Goal: Information Seeking & Learning: Understand process/instructions

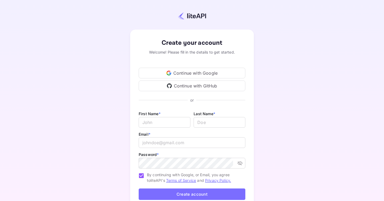
click at [198, 74] on div "Continue with Google" at bounding box center [192, 73] width 107 height 11
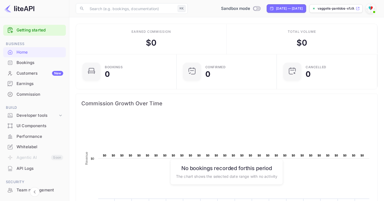
click at [36, 32] on link "Getting started" at bounding box center [40, 30] width 47 height 6
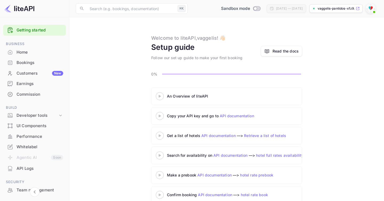
click at [160, 97] on icon at bounding box center [159, 96] width 19 height 3
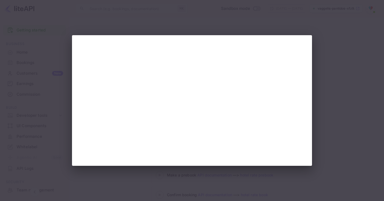
click at [320, 72] on div at bounding box center [192, 100] width 384 height 201
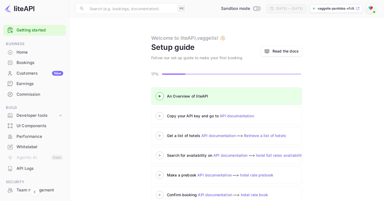
click at [160, 117] on icon at bounding box center [159, 116] width 19 height 3
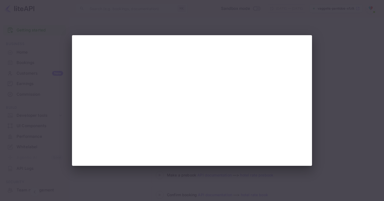
click at [317, 44] on div at bounding box center [192, 100] width 384 height 201
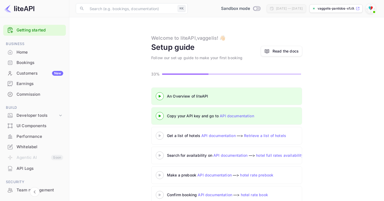
click at [39, 50] on div "Home" at bounding box center [40, 52] width 47 height 6
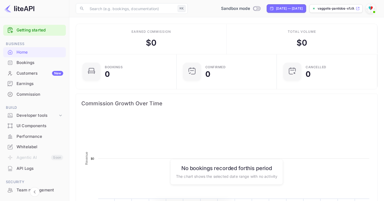
scroll to position [87, 97]
click at [358, 9] on icon at bounding box center [358, 9] width 4 height 4
click at [229, 26] on div "Total volume $ 0" at bounding box center [302, 39] width 151 height 30
